Goal: Task Accomplishment & Management: Complete application form

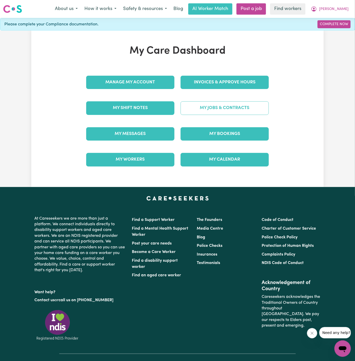
click at [212, 105] on link "My Jobs & Contracts" at bounding box center [225, 107] width 88 height 13
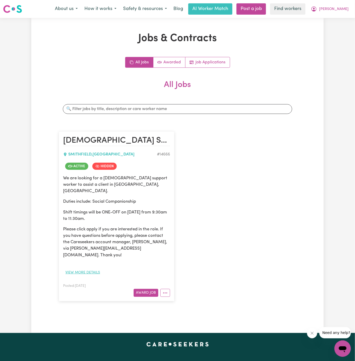
click at [86, 269] on button "View more details" at bounding box center [82, 273] width 39 height 8
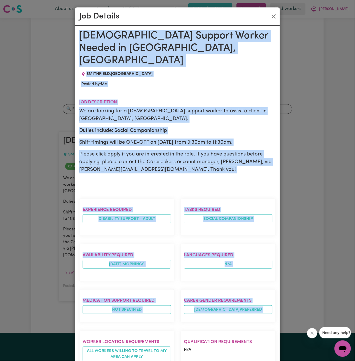
drag, startPoint x: 80, startPoint y: 35, endPoint x: 112, endPoint y: 361, distance: 327.6
click at [112, 361] on div "Female Support Worker Needed in Smithfield, NSW SMITHFIELD , New South Wales Po…" at bounding box center [177, 268] width 197 height 477
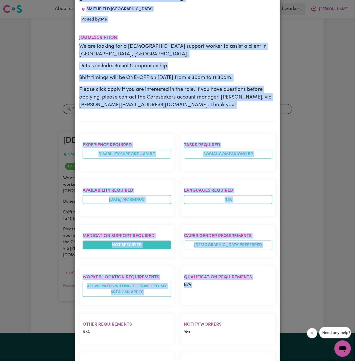
scroll to position [135, 0]
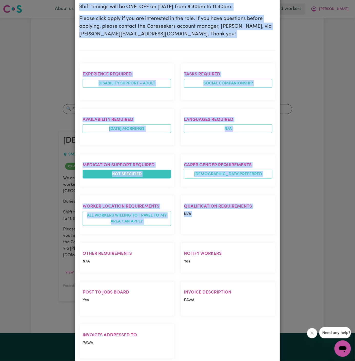
copy div "Female Support Worker Needed in Smithfield, NSW SMITHFIELD , New South Wales Po…"
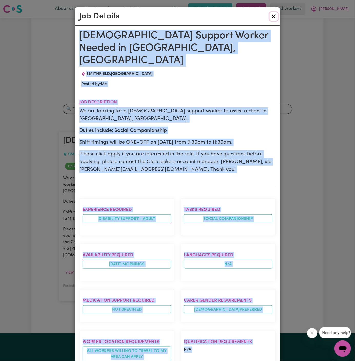
click at [274, 16] on button "Close" at bounding box center [274, 16] width 8 height 8
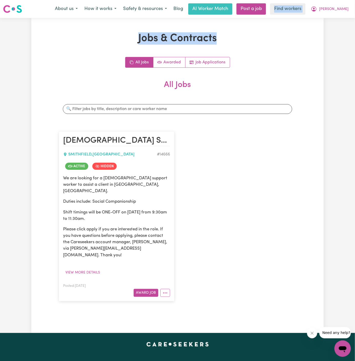
drag, startPoint x: 274, startPoint y: 16, endPoint x: 272, endPoint y: 39, distance: 22.6
click at [272, 39] on div "Menu About us How it works Safety & resources Blog AI Worker Match Post a job F…" at bounding box center [177, 277] width 355 height 554
click at [272, 39] on h1 "Jobs & Contracts" at bounding box center [178, 38] width 238 height 12
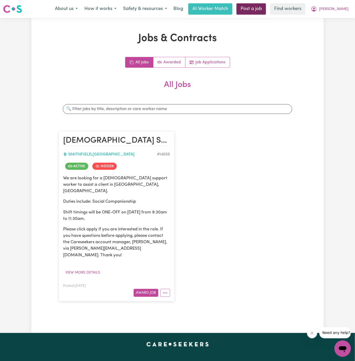
click at [266, 6] on link "Post a job" at bounding box center [252, 8] width 30 height 11
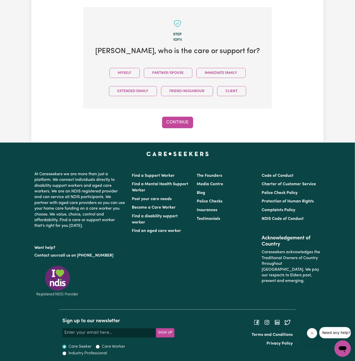
scroll to position [128, 0]
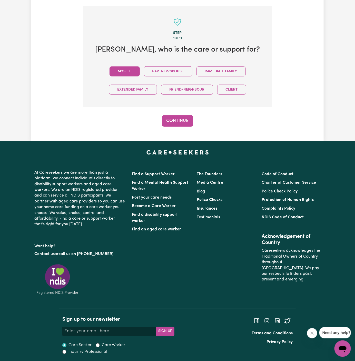
click at [136, 71] on button "Myself" at bounding box center [125, 71] width 30 height 10
click at [170, 120] on button "Continue" at bounding box center [177, 120] width 31 height 11
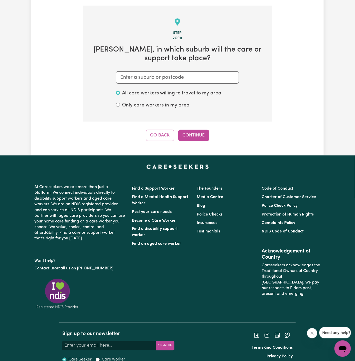
scroll to position [133, 0]
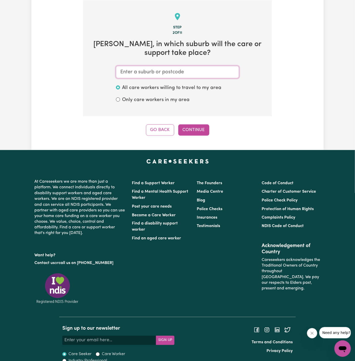
click at [189, 72] on input "text" at bounding box center [177, 72] width 123 height 12
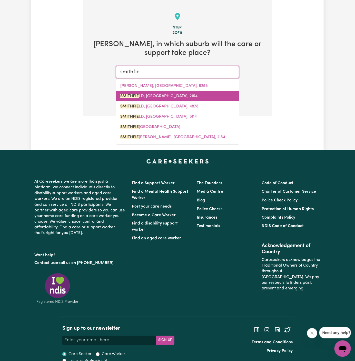
click at [183, 92] on link "SMITHFIE LD, New South Wales, 2164" at bounding box center [177, 96] width 123 height 10
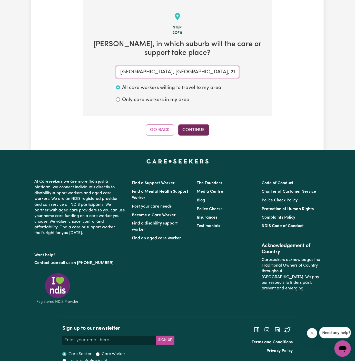
type input "SMITHFIELD, New South Wales, 2164"
click at [202, 127] on button "Continue" at bounding box center [193, 129] width 31 height 11
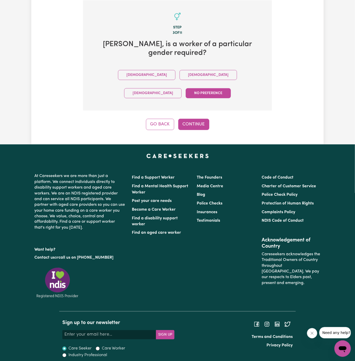
scroll to position [110, 0]
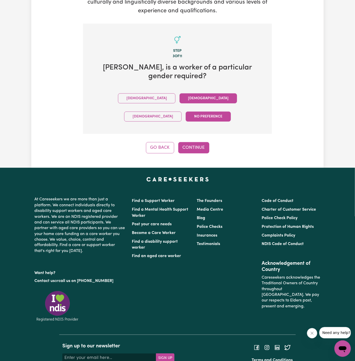
click at [180, 93] on button "Female" at bounding box center [208, 98] width 57 height 10
click at [188, 142] on button "Continue" at bounding box center [193, 147] width 31 height 11
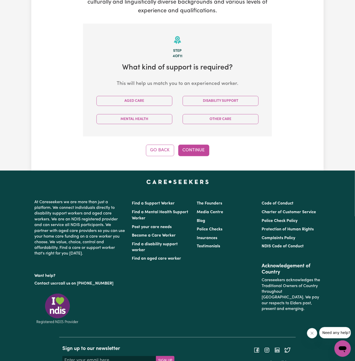
scroll to position [133, 0]
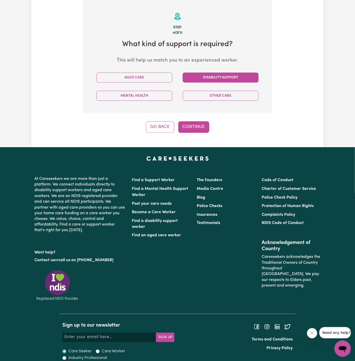
click at [208, 80] on button "Disability Support" at bounding box center [221, 78] width 76 height 10
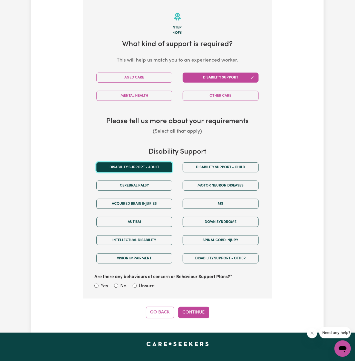
click at [158, 165] on button "Disability support - Adult" at bounding box center [134, 167] width 76 height 10
click at [147, 283] on label "Unsure" at bounding box center [147, 286] width 16 height 7
click at [137, 284] on input "Unsure" at bounding box center [135, 286] width 4 height 4
radio input "true"
click at [194, 308] on button "Continue" at bounding box center [193, 312] width 31 height 11
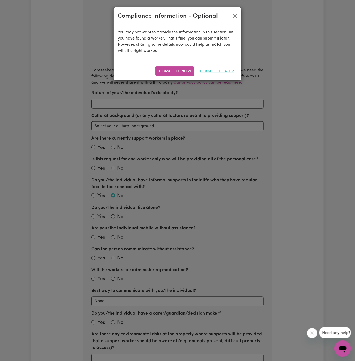
click at [212, 73] on button "Complete Later" at bounding box center [217, 71] width 41 height 10
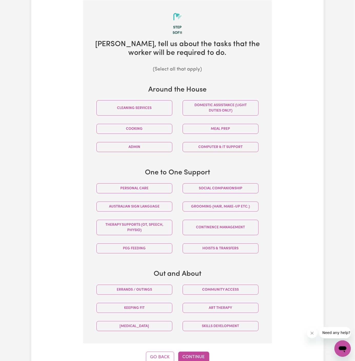
drag, startPoint x: 226, startPoint y: 191, endPoint x: 226, endPoint y: 194, distance: 3.1
click at [226, 191] on button "Social companionship" at bounding box center [221, 188] width 76 height 10
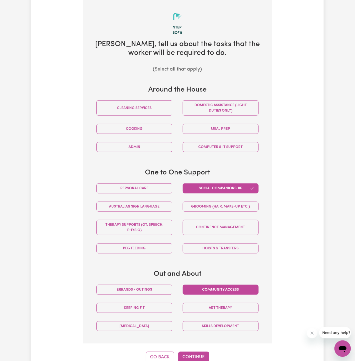
click at [228, 290] on button "Community access" at bounding box center [221, 290] width 76 height 10
click at [312, 201] on div "Tell us your care and support requirements Welcome to Careseekers. We are excit…" at bounding box center [177, 131] width 293 height 464
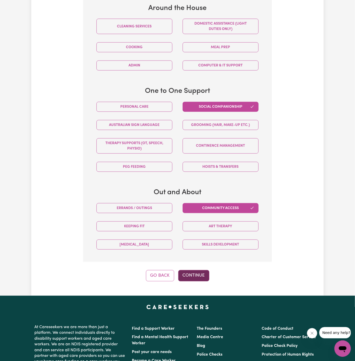
click at [202, 275] on button "Continue" at bounding box center [193, 275] width 31 height 11
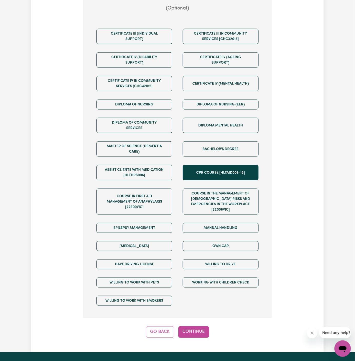
scroll to position [216, 0]
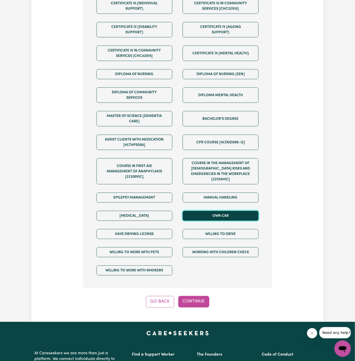
click at [226, 213] on button "Own Car" at bounding box center [221, 216] width 76 height 10
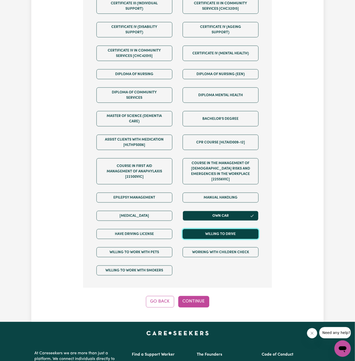
click at [227, 229] on button "Willing to drive" at bounding box center [221, 234] width 76 height 10
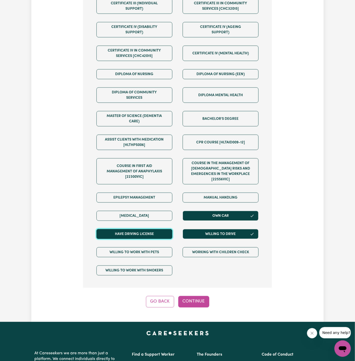
click at [164, 229] on button "Have driving license" at bounding box center [134, 234] width 76 height 10
click at [196, 296] on button "Continue" at bounding box center [193, 301] width 31 height 11
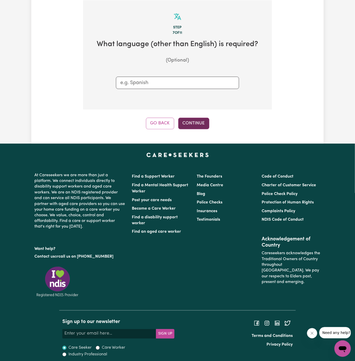
click at [196, 125] on button "Continue" at bounding box center [193, 123] width 31 height 11
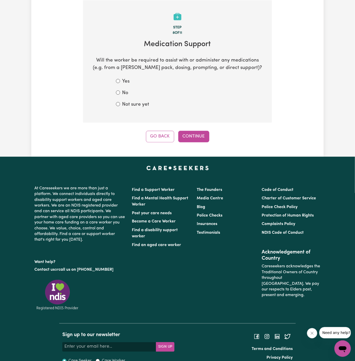
click at [145, 105] on label "Not sure yet" at bounding box center [135, 104] width 27 height 7
click at [120, 105] on input "Not sure yet" at bounding box center [118, 104] width 4 height 4
radio input "true"
click at [123, 92] on label "No" at bounding box center [125, 93] width 6 height 7
click at [120, 92] on input "No" at bounding box center [118, 93] width 4 height 4
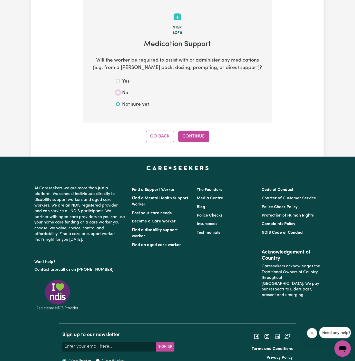
radio input "true"
click at [197, 139] on button "Continue" at bounding box center [193, 136] width 31 height 11
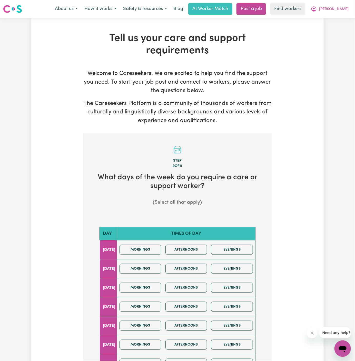
scroll to position [153, 0]
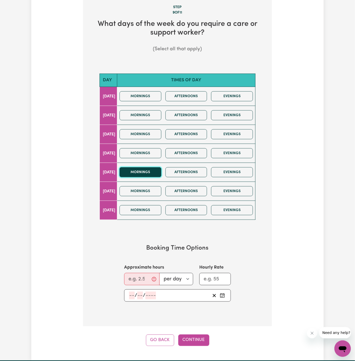
click at [161, 169] on button "Mornings" at bounding box center [141, 172] width 42 height 10
click at [143, 278] on input "Approximate hours" at bounding box center [141, 279] width 35 height 12
type input "2"
click at [131, 293] on input "number" at bounding box center [132, 296] width 6 height 8
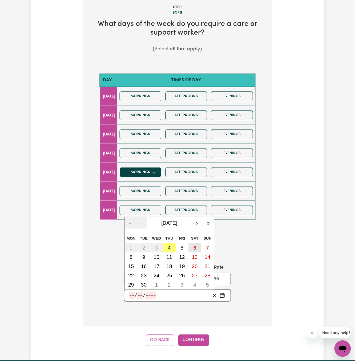
click at [189, 243] on button "6" at bounding box center [195, 247] width 13 height 9
type input "2025-09-06"
type input "6"
type input "9"
type input "2025"
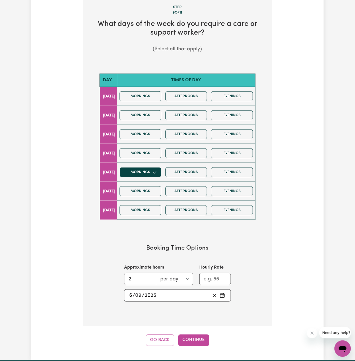
click at [133, 295] on span "/" at bounding box center [134, 296] width 3 height 6
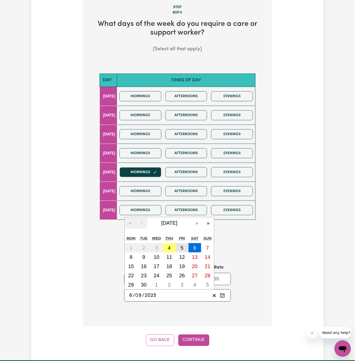
click at [182, 248] on abbr "5" at bounding box center [182, 248] width 3 height 6
type input "2025-09-05"
type input "5"
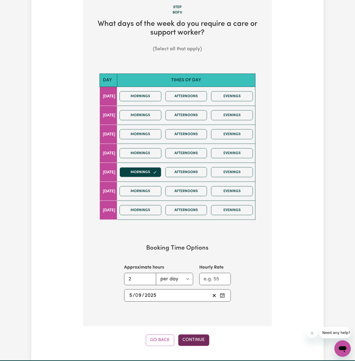
click at [197, 337] on button "Continue" at bounding box center [193, 340] width 31 height 11
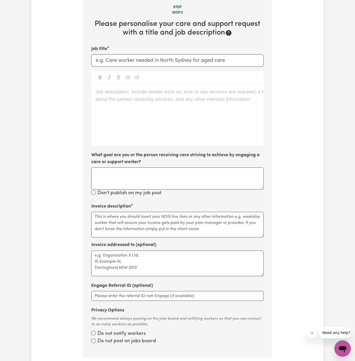
scroll to position [133, 0]
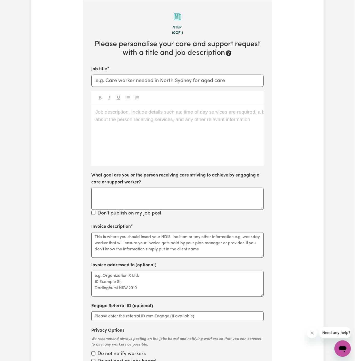
click at [170, 137] on div "Job description. Include details such as: time of day services are required, a …" at bounding box center [177, 135] width 172 height 62
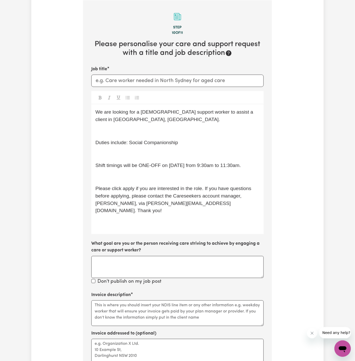
click at [170, 137] on div "We are looking for a female support worker to assist a client in Smithfield, NS…" at bounding box center [177, 169] width 172 height 130
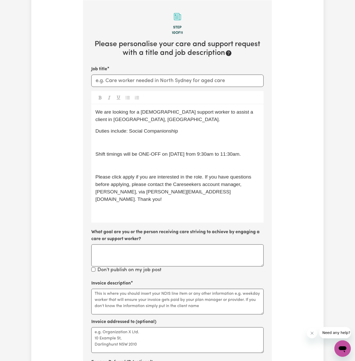
click at [167, 151] on span "Shift timings will be ONE-OFF on 11/07, Saturday from 9:30am to 11:30am." at bounding box center [167, 153] width 145 height 5
click at [165, 147] on div "We are looking for a female support worker to assist a client in Smithfield, NS…" at bounding box center [177, 163] width 172 height 118
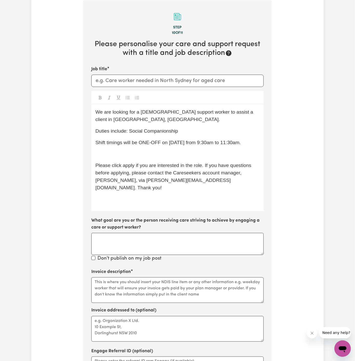
click at [163, 153] on p "﻿" at bounding box center [177, 154] width 164 height 7
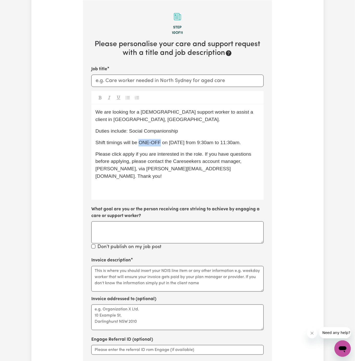
drag, startPoint x: 161, startPoint y: 142, endPoint x: 140, endPoint y: 142, distance: 21.0
click at [140, 142] on span "Shift timings will be ONE-OFF on 11/07, Saturday from 9:30am to 11:30am." at bounding box center [167, 142] width 145 height 5
click at [170, 143] on span "Shift timings will be as a one-off on 11/07, Saturday from 9:30am to 11:30am." at bounding box center [169, 142] width 149 height 5
click at [189, 143] on span "Shift timings will be as a one-off tomorrow 11/07, Saturday from 9:30am to 11:3…" at bounding box center [174, 142] width 159 height 5
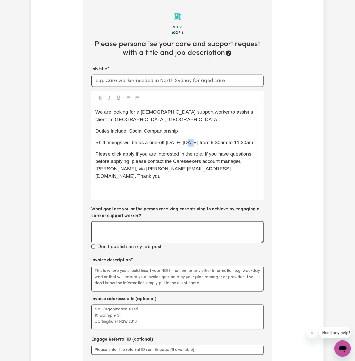
click at [189, 143] on span "Shift timings will be as a one-off tomorrow 11/07, Saturday from 9:30am to 11:3…" at bounding box center [174, 142] width 159 height 5
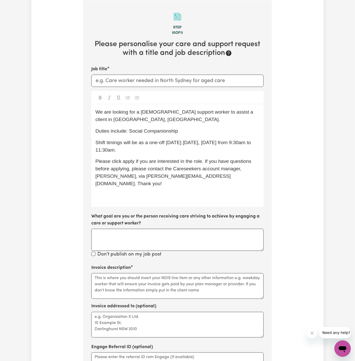
click at [226, 142] on span "Shift timings will be as a one-off tomorrow Friday, 05/09 /07, Saturday from 9:…" at bounding box center [173, 146] width 157 height 13
click at [234, 143] on span "Shift timings will be as a one-off tomorrow Friday, 05/09 Saturday from 9:30am …" at bounding box center [173, 146] width 157 height 13
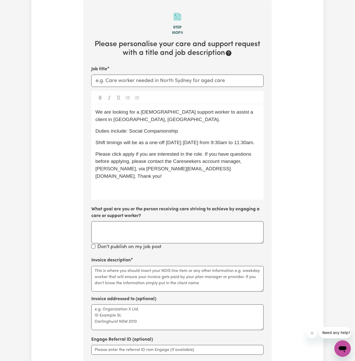
click at [159, 147] on p "Shift timings will be as a one-off tomorrow Friday, 05/09 from 9:30am to 11:30a…" at bounding box center [177, 142] width 164 height 7
click at [108, 145] on span "Shift timings will be as a one-off tomorrow Friday, 05/09 from 9:30am to 11:30a…" at bounding box center [174, 142] width 159 height 5
click at [239, 143] on span "Shift timings will be as a one-off tomorrow Friday, 05/09 from 9:30am to 11:30 …" at bounding box center [175, 142] width 161 height 5
click at [225, 142] on span "Shift timings will be as a one-off tomorrow Friday, 05/09 from 9:30 am to 11:30…" at bounding box center [176, 142] width 162 height 5
click at [194, 144] on span "Shift timings will be as a one-off tomorrow Friday, 05/09 from 9:30 am to 11:30…" at bounding box center [176, 142] width 162 height 5
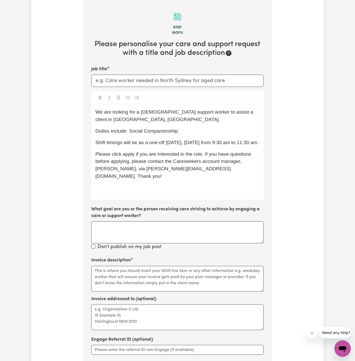
click at [229, 146] on p "Shift timings will be as a one-off tomorrow, Friday, 05/09 from 9:30 am to 11:3…" at bounding box center [177, 142] width 164 height 7
click at [228, 145] on p "Shift timings will be as a one-off tomorrow, Friday, 05/09 from 9:30 am to 11:3…" at bounding box center [177, 142] width 164 height 7
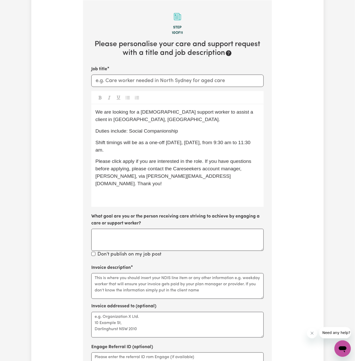
click at [187, 158] on p "Please click apply if you are interested in the role. If you have questions bef…" at bounding box center [177, 173] width 164 height 30
click at [126, 161] on span "Please click apply if you are interested in the role. If you have questions bef…" at bounding box center [173, 172] width 157 height 27
click at [151, 192] on p "﻿" at bounding box center [177, 195] width 164 height 7
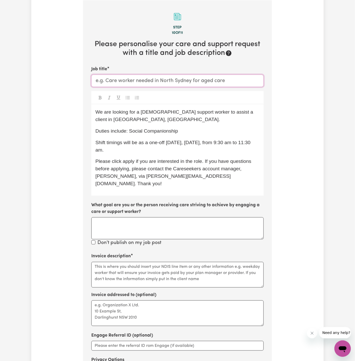
click at [191, 79] on input "Job title" at bounding box center [177, 81] width 172 height 12
paste input "Female Support Worker Needed in Smithfield, NSW"
type input "Female Support Worker Needed in Smithfield, NSW"
click at [218, 266] on textarea "Invoice description" at bounding box center [177, 275] width 172 height 26
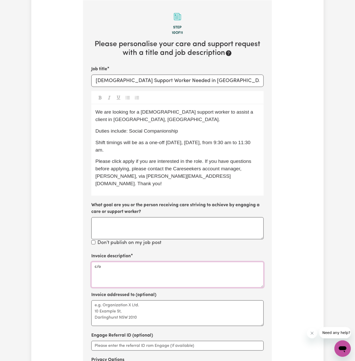
paste textarea "PAWA"
drag, startPoint x: 223, startPoint y: 262, endPoint x: 162, endPoint y: 262, distance: 61.3
click at [162, 262] on textarea "c/o PAWA" at bounding box center [177, 275] width 172 height 26
click at [113, 262] on textarea "c/o PAWA" at bounding box center [177, 275] width 172 height 26
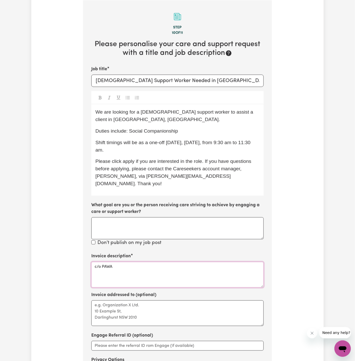
click at [113, 262] on textarea "c/o PAWA" at bounding box center [177, 275] width 172 height 26
type textarea "c/o PAWA"
click at [117, 303] on textarea "Invoice addressed to (optional)" at bounding box center [177, 313] width 172 height 26
paste textarea "c/o PAWA"
type textarea "c/o PAWA"
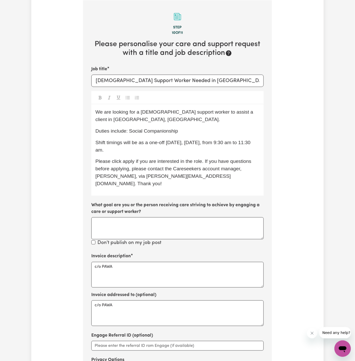
click at [109, 112] on span "We are looking for a female support worker to assist a client in Smithfield, NS…" at bounding box center [174, 115] width 159 height 13
click at [197, 134] on div "We are URGENTLY looking for a female support worker to assist a client in Smith…" at bounding box center [177, 149] width 172 height 91
click at [206, 131] on p "Duties include: Social Companionship" at bounding box center [177, 131] width 164 height 7
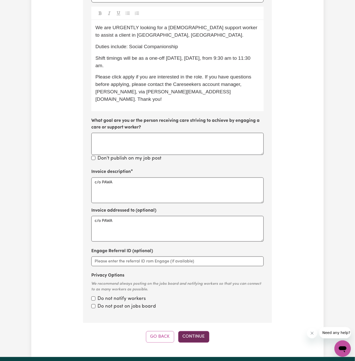
click at [194, 331] on button "Continue" at bounding box center [193, 336] width 31 height 11
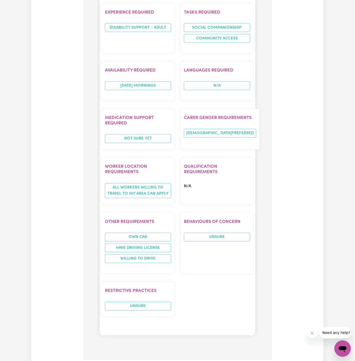
scroll to position [579, 0]
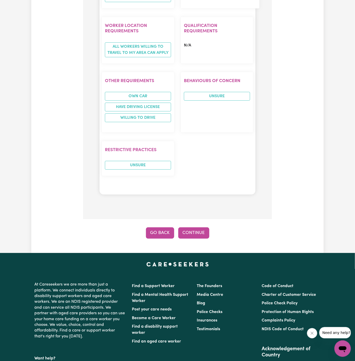
click at [165, 227] on button "Go Back" at bounding box center [160, 232] width 28 height 11
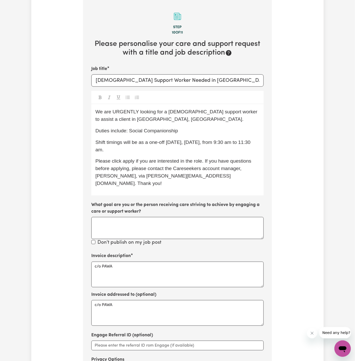
scroll to position [133, 0]
click at [180, 133] on p "Duties include: Social Companionship" at bounding box center [177, 131] width 164 height 7
click at [176, 156] on div "We are URGENTLY looking for a female support worker to assist a client in Smith…" at bounding box center [177, 149] width 172 height 91
drag, startPoint x: 183, startPoint y: 130, endPoint x: 256, endPoint y: 127, distance: 73.2
click at [256, 128] on p "Duties include: Social Companionship and community access" at bounding box center [177, 131] width 164 height 7
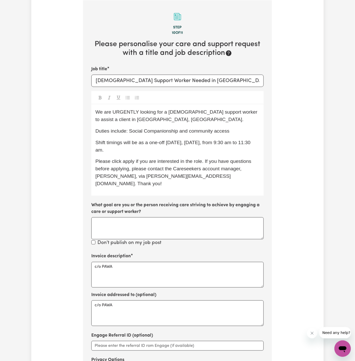
click at [151, 132] on span "Duties include: Social Companionship and community access" at bounding box center [162, 130] width 134 height 5
drag, startPoint x: 181, startPoint y: 131, endPoint x: 250, endPoint y: 130, distance: 69.3
click at [250, 130] on p "Duties include: Social Companionship and community access" at bounding box center [177, 131] width 164 height 7
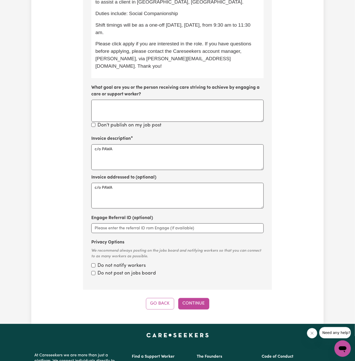
scroll to position [260, 0]
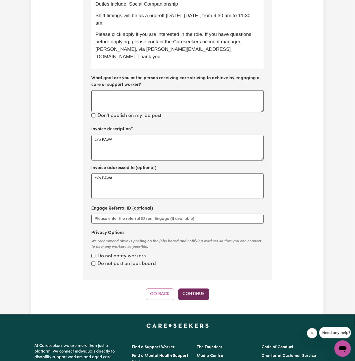
click at [194, 289] on button "Continue" at bounding box center [193, 294] width 31 height 11
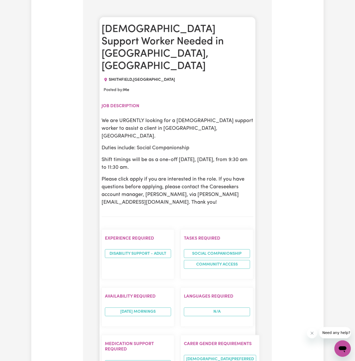
scroll to position [224, 0]
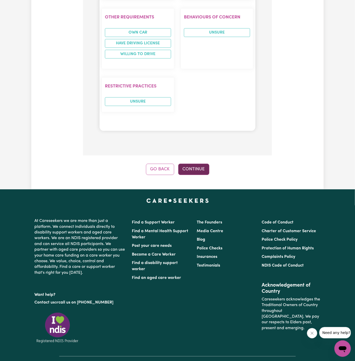
click at [197, 164] on button "Continue" at bounding box center [193, 169] width 31 height 11
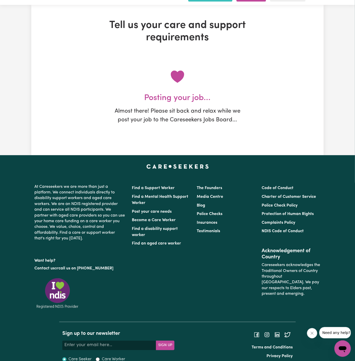
scroll to position [0, 0]
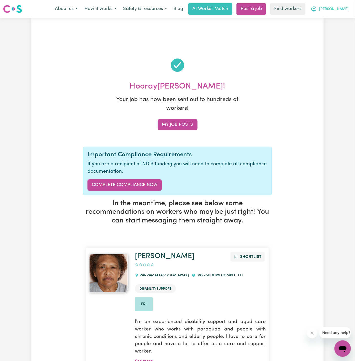
click at [343, 12] on span "Stella" at bounding box center [334, 9] width 30 height 6
click at [343, 15] on link "My Dashboard" at bounding box center [331, 20] width 41 height 10
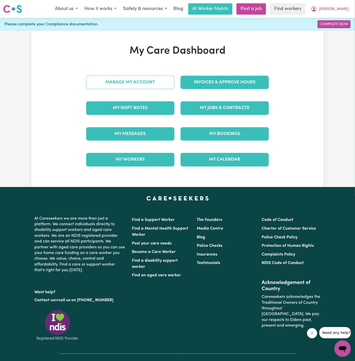
click at [172, 78] on link "Manage My Account" at bounding box center [130, 82] width 88 height 13
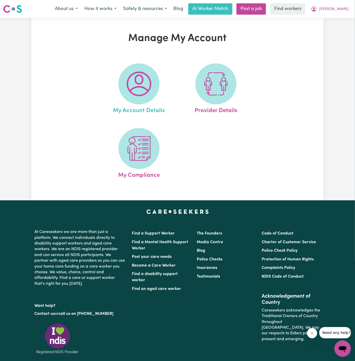
click at [168, 78] on link "My Account Details" at bounding box center [139, 89] width 74 height 52
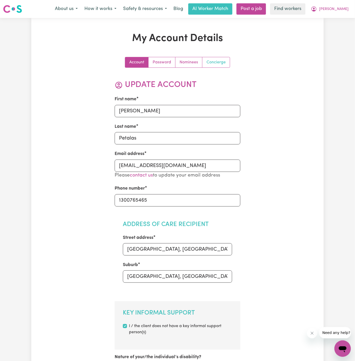
click at [217, 57] on link "Concierge" at bounding box center [215, 62] width 27 height 10
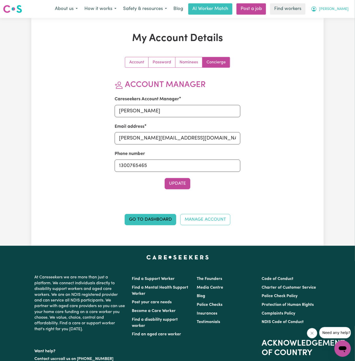
click at [339, 13] on button "Stella" at bounding box center [330, 9] width 44 height 11
click at [334, 18] on link "My Dashboard" at bounding box center [331, 20] width 41 height 10
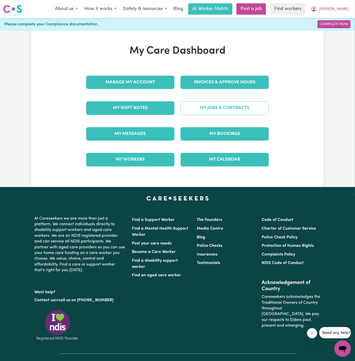
click at [234, 106] on link "My Jobs & Contracts" at bounding box center [225, 107] width 88 height 13
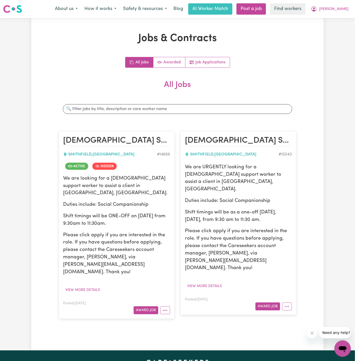
click at [131, 184] on p "We are looking for a female support worker to assist a client in Smithfield, NS…" at bounding box center [116, 186] width 107 height 22
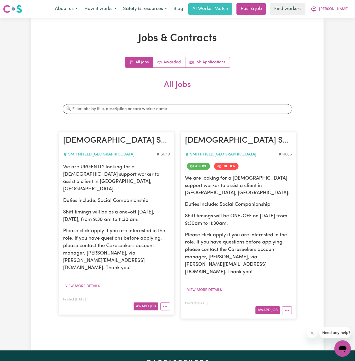
drag, startPoint x: 63, startPoint y: 166, endPoint x: 164, endPoint y: 203, distance: 106.7
click at [164, 203] on div "We are URGENTLY looking for a female support worker to assist a client in Smith…" at bounding box center [116, 218] width 107 height 108
copy div "We are URGENTLY looking for a female support worker to assist a client in Smith…"
click at [313, 42] on div "Jobs & Contracts All Jobs Awarded Job Applications All Jobs Search jobs Female …" at bounding box center [177, 184] width 293 height 304
click at [346, 11] on span "Stella" at bounding box center [334, 9] width 30 height 6
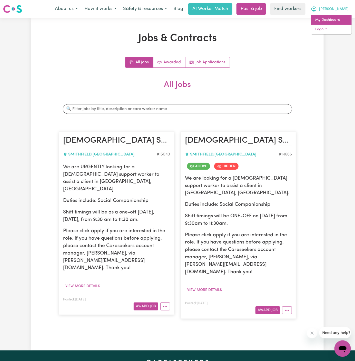
click at [346, 17] on link "My Dashboard" at bounding box center [331, 20] width 41 height 10
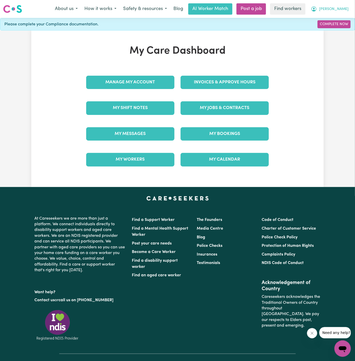
click at [346, 12] on span "Stella" at bounding box center [334, 9] width 30 height 6
click at [343, 28] on link "Logout" at bounding box center [331, 30] width 41 height 10
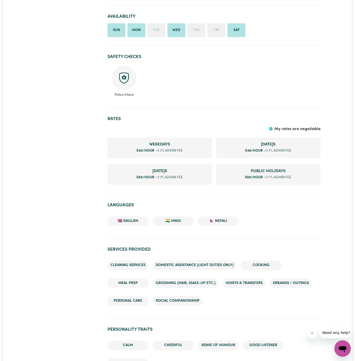
scroll to position [307, 0]
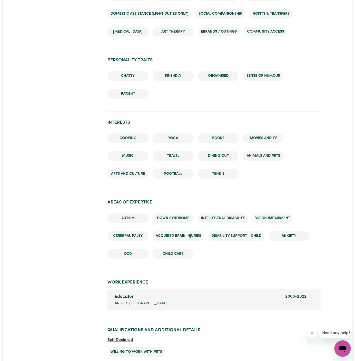
scroll to position [598, 0]
